Goal: Information Seeking & Learning: Learn about a topic

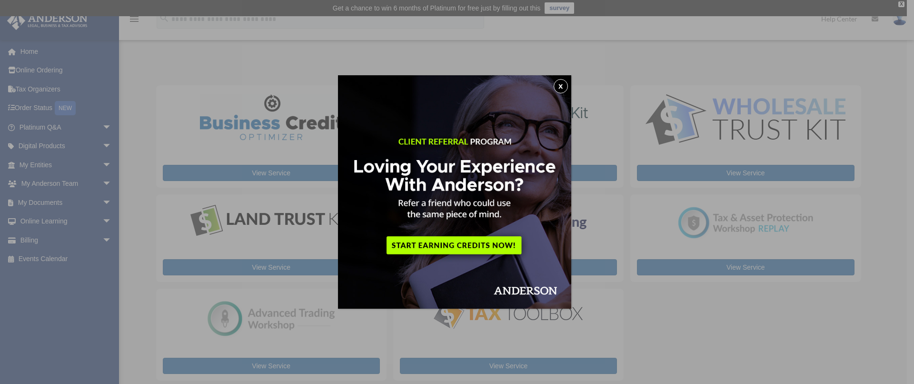
click at [565, 85] on button "x" at bounding box center [561, 86] width 14 height 14
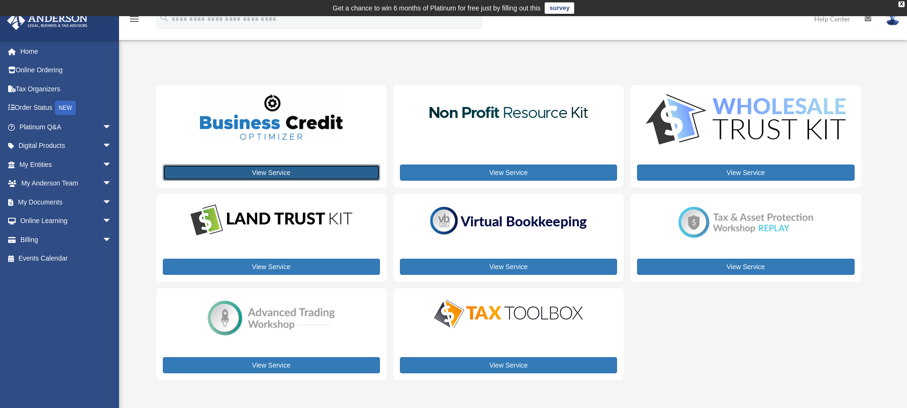
click at [275, 170] on link "View Service" at bounding box center [271, 173] width 217 height 16
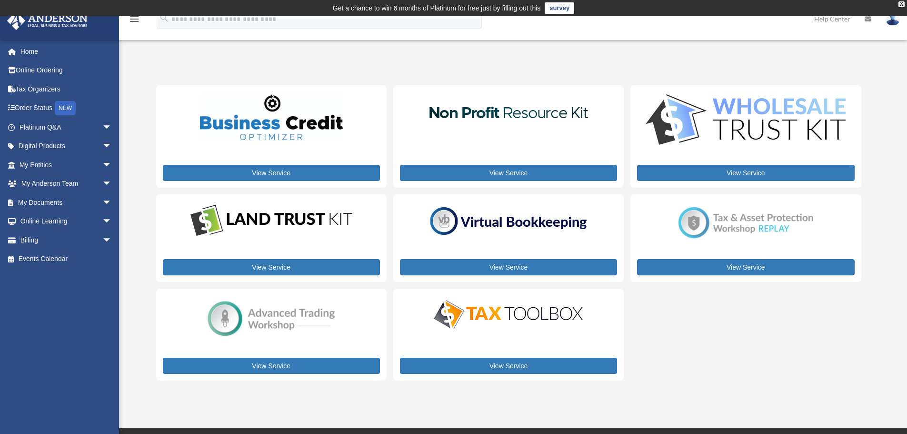
click at [523, 304] on img at bounding box center [508, 314] width 167 height 33
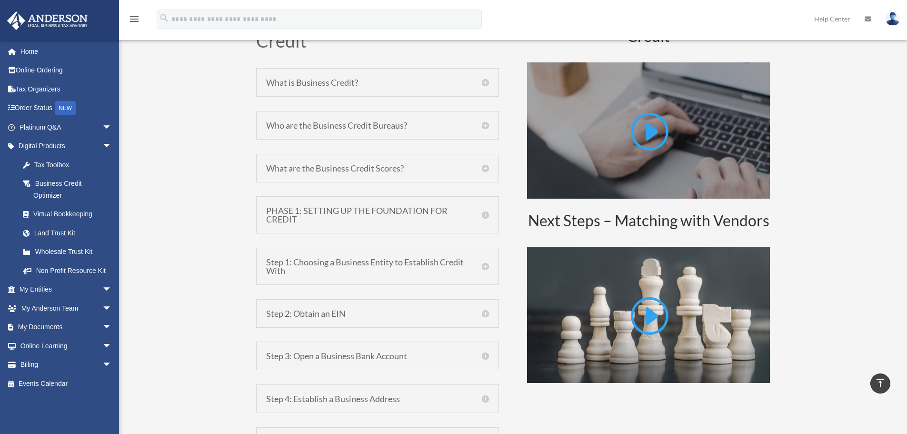
scroll to position [428, 0]
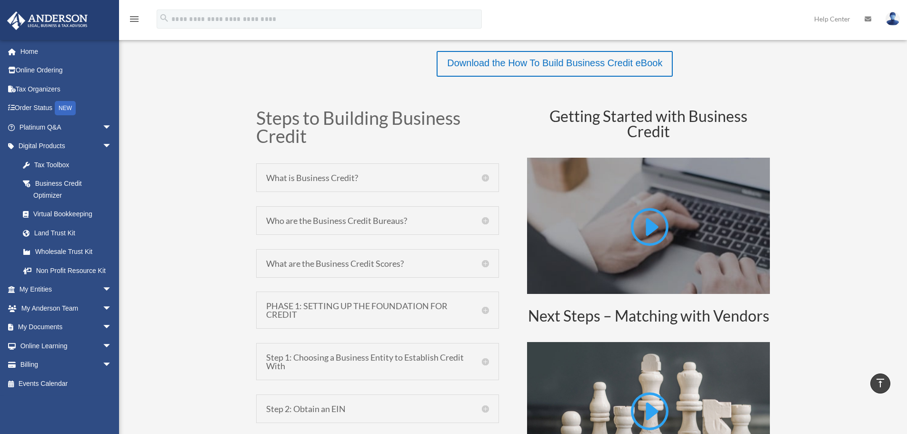
click at [478, 178] on h5 "What is Business Credit?" at bounding box center [377, 177] width 223 height 9
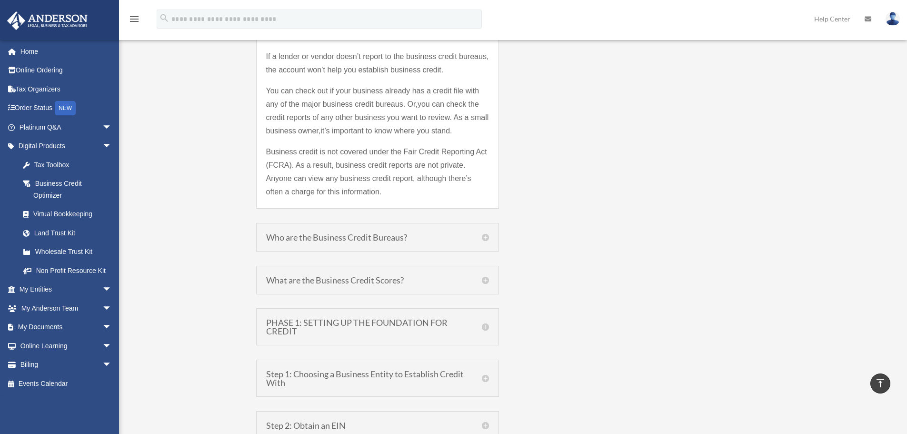
scroll to position [1000, 0]
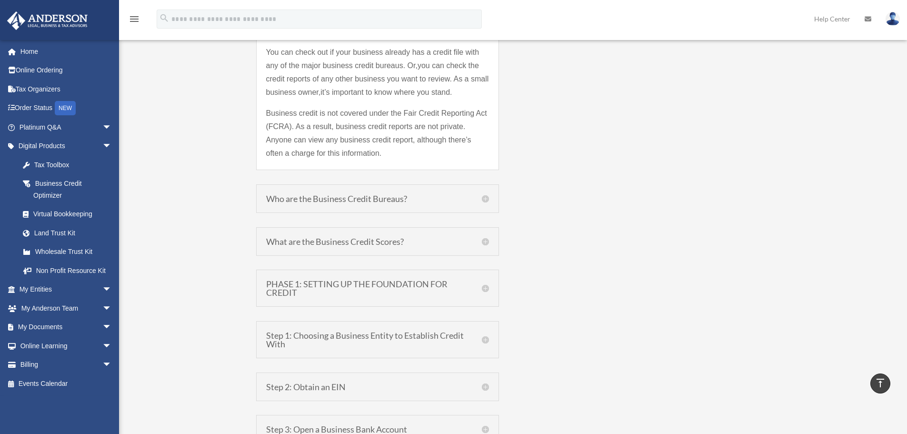
click at [464, 192] on div "Who are the Business Credit Bureaus? There are three major business credit bure…" at bounding box center [377, 198] width 243 height 29
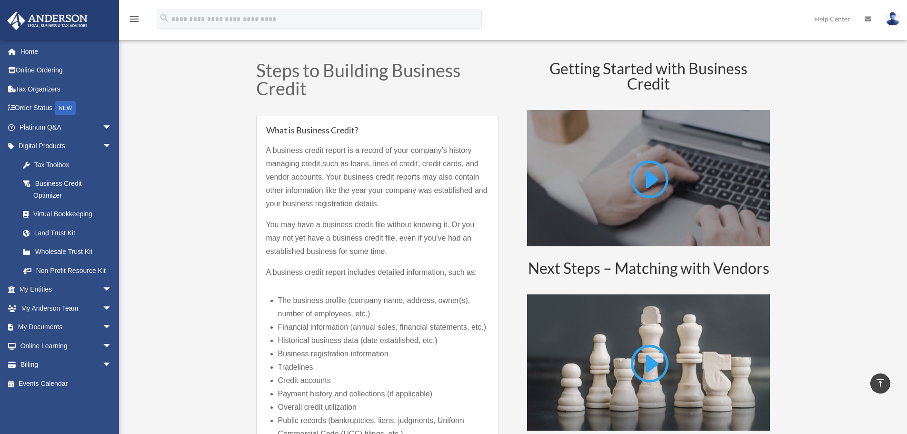
scroll to position [428, 0]
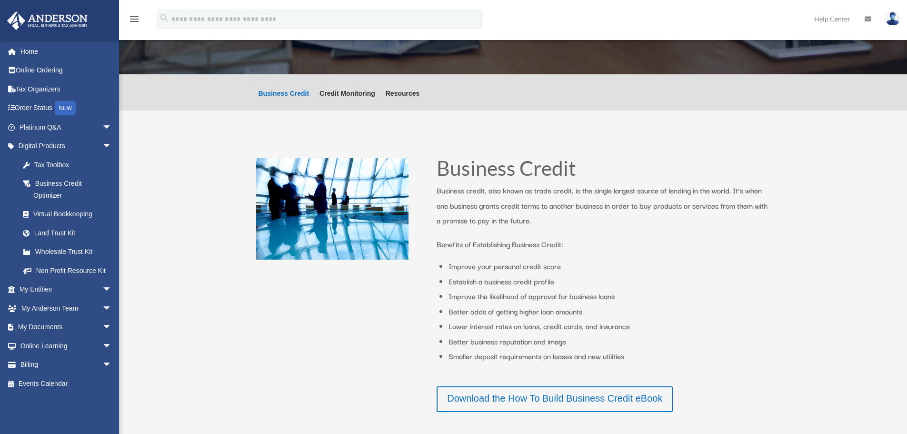
scroll to position [48, 0]
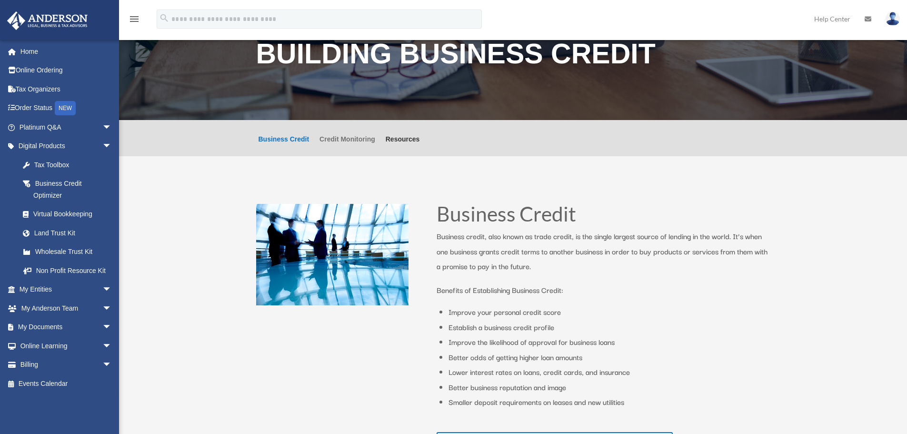
click at [349, 143] on link "Credit Monitoring" at bounding box center [347, 146] width 56 height 20
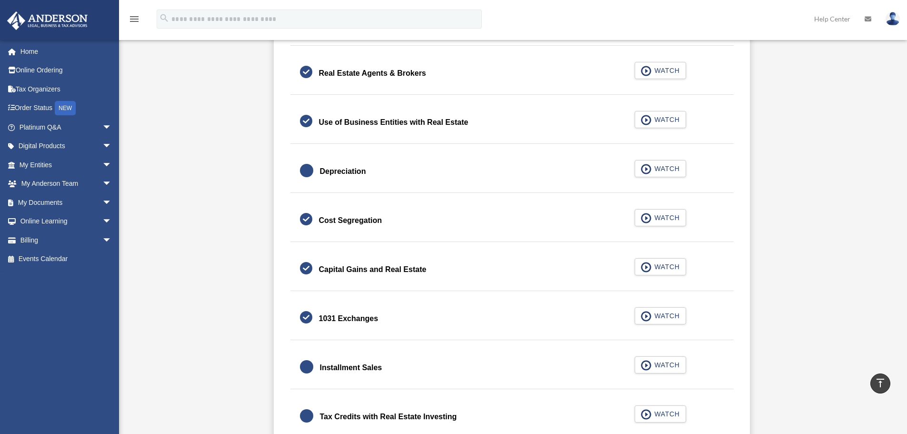
scroll to position [904, 0]
